Goal: Browse casually

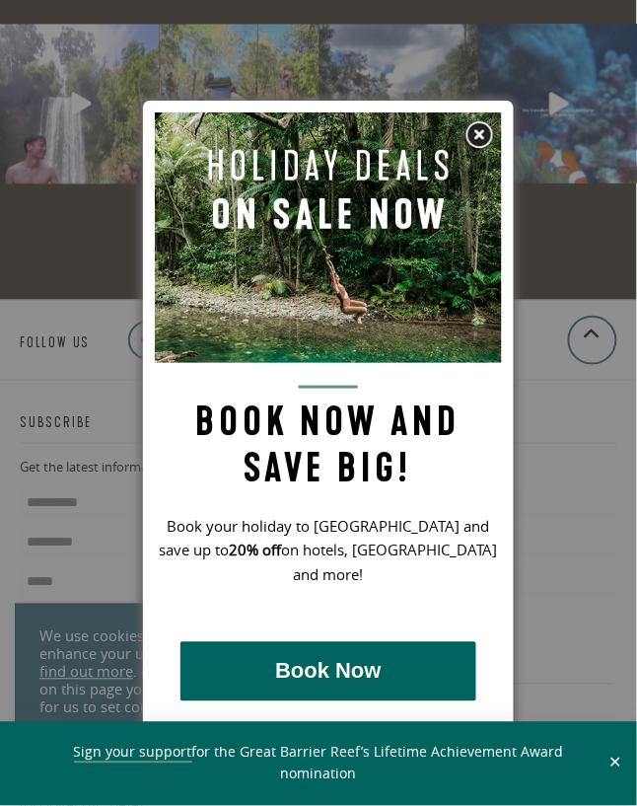
scroll to position [6310, 0]
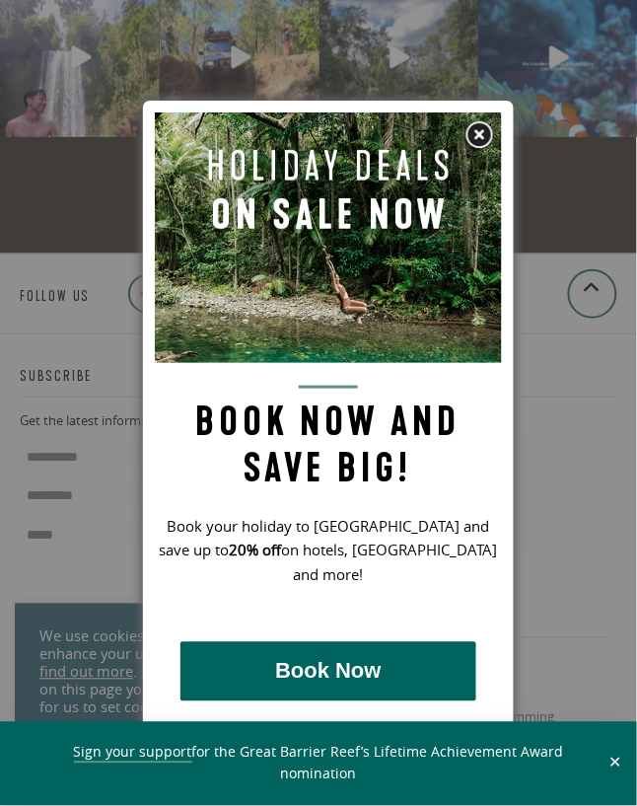
click at [478, 131] on img at bounding box center [479, 135] width 30 height 30
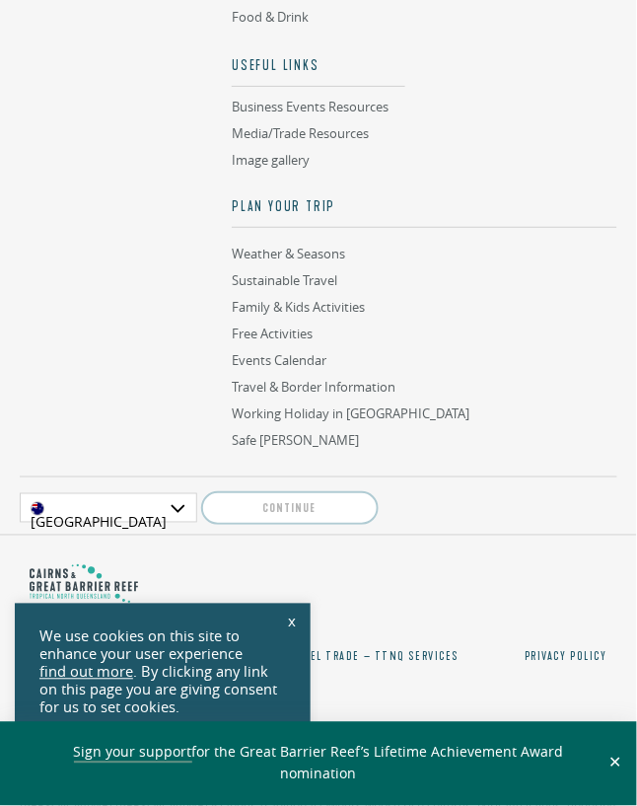
scroll to position [7405, 0]
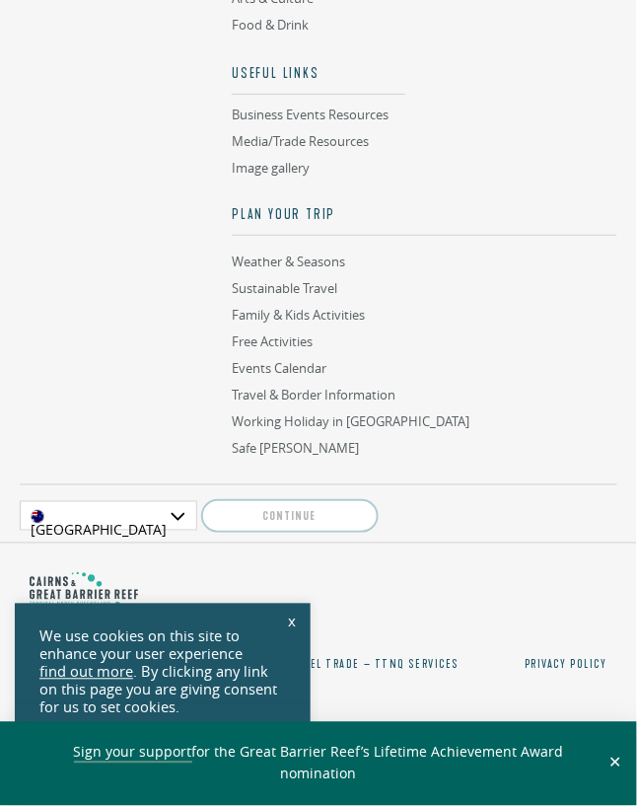
scroll to position [7405, 0]
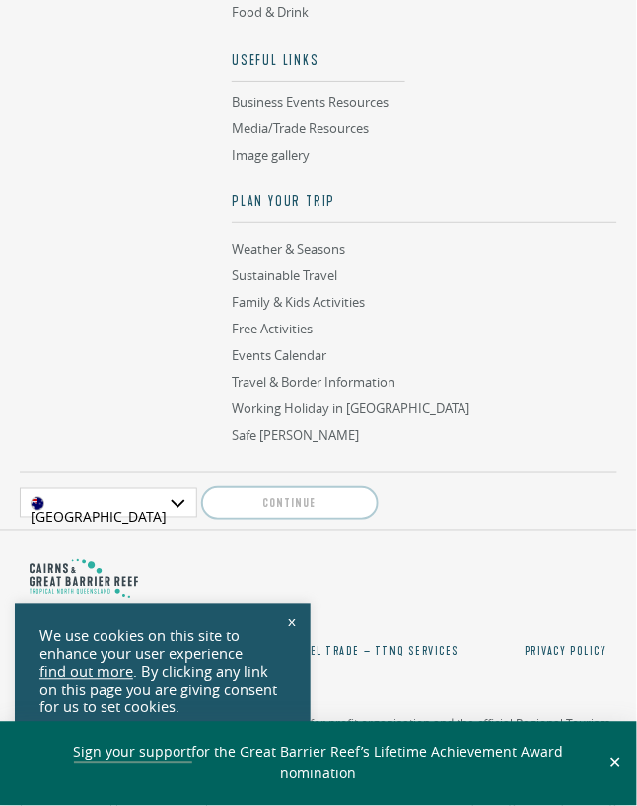
scroll to position [7405, 0]
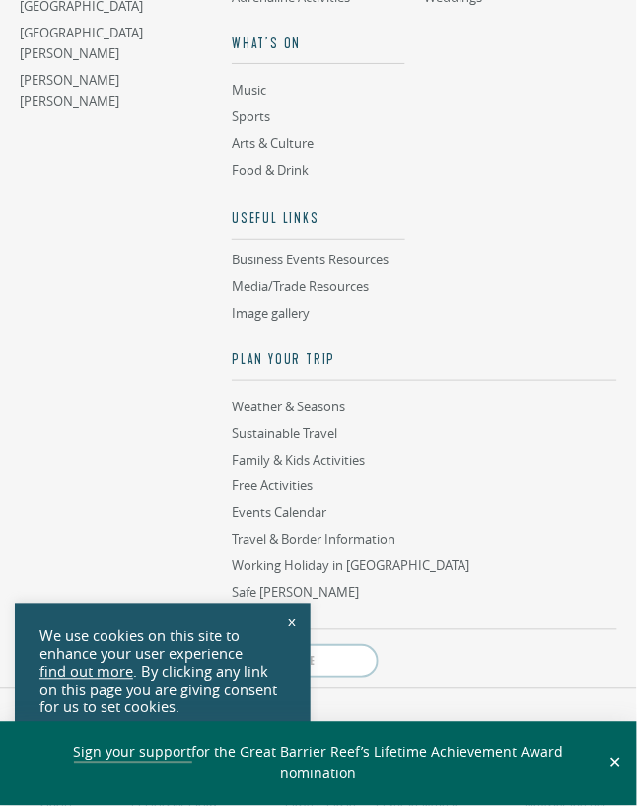
scroll to position [7405, 0]
